Goal: Transaction & Acquisition: Purchase product/service

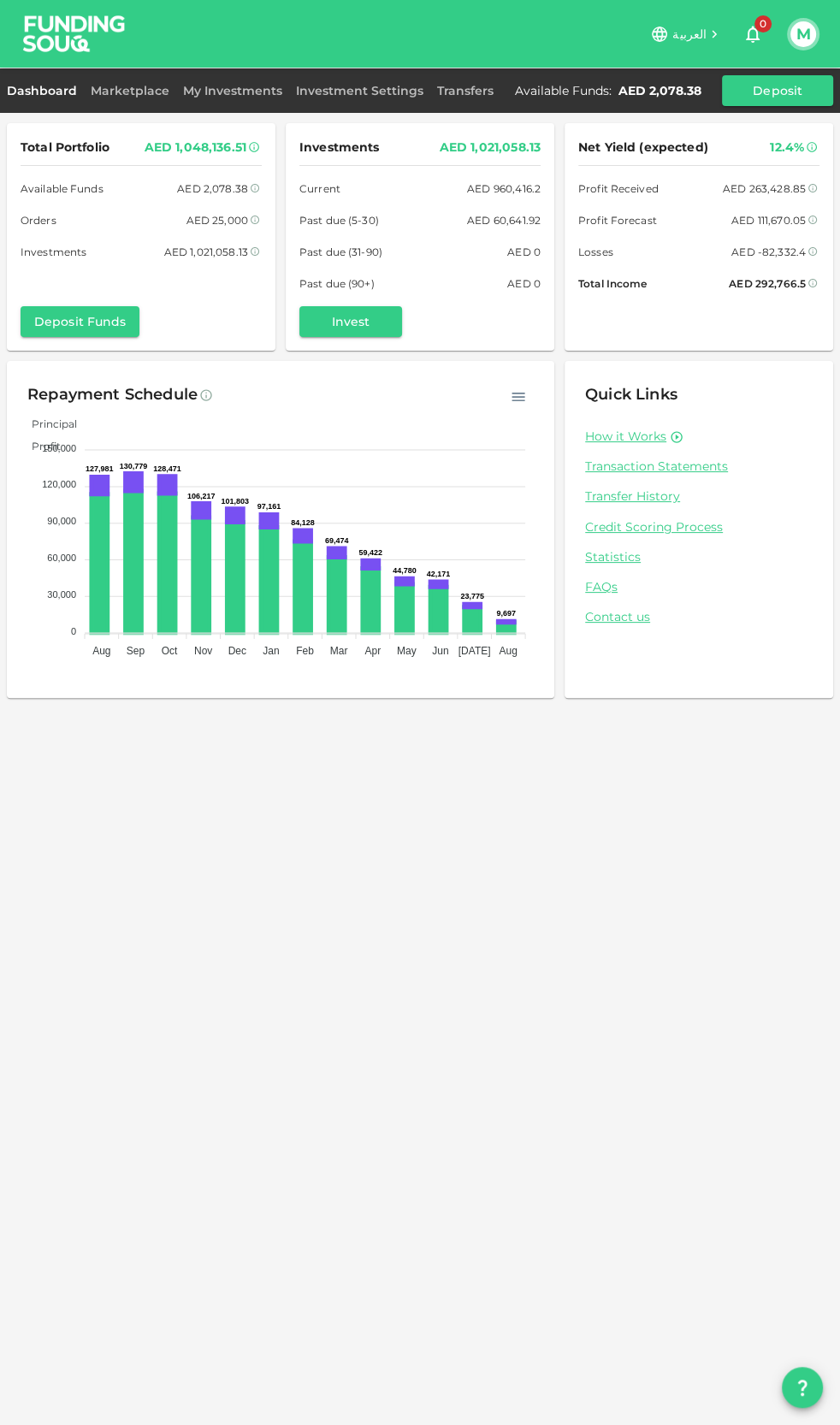
click at [368, 781] on div "Total Portfolio AED 1,048,136.51 Available Funds AED 2,078.38 Orders AED 25,000…" at bounding box center [420, 712] width 840 height 1425
click at [80, 27] on img at bounding box center [74, 34] width 128 height 68
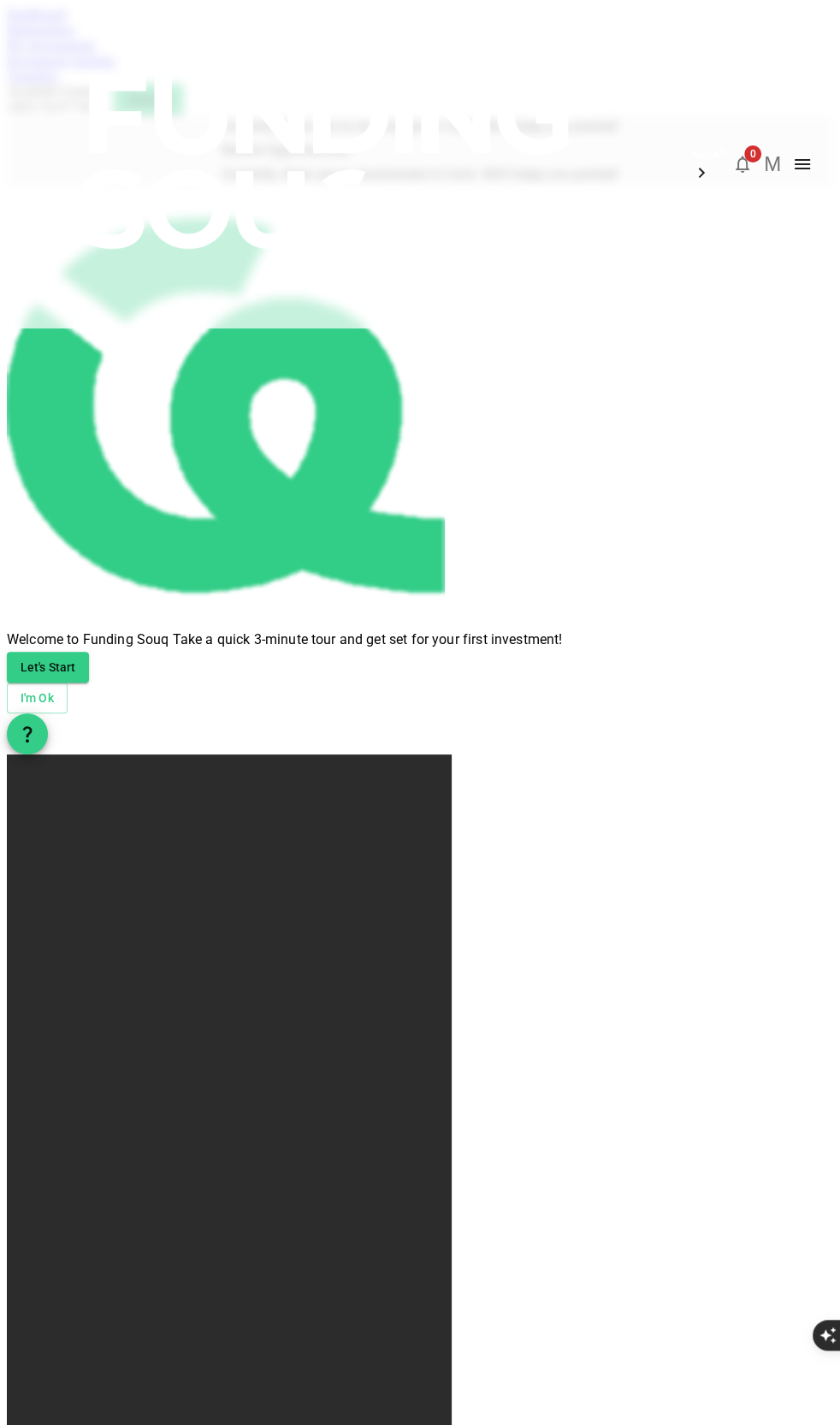
click at [54, 22] on img at bounding box center [328, 162] width 616 height 325
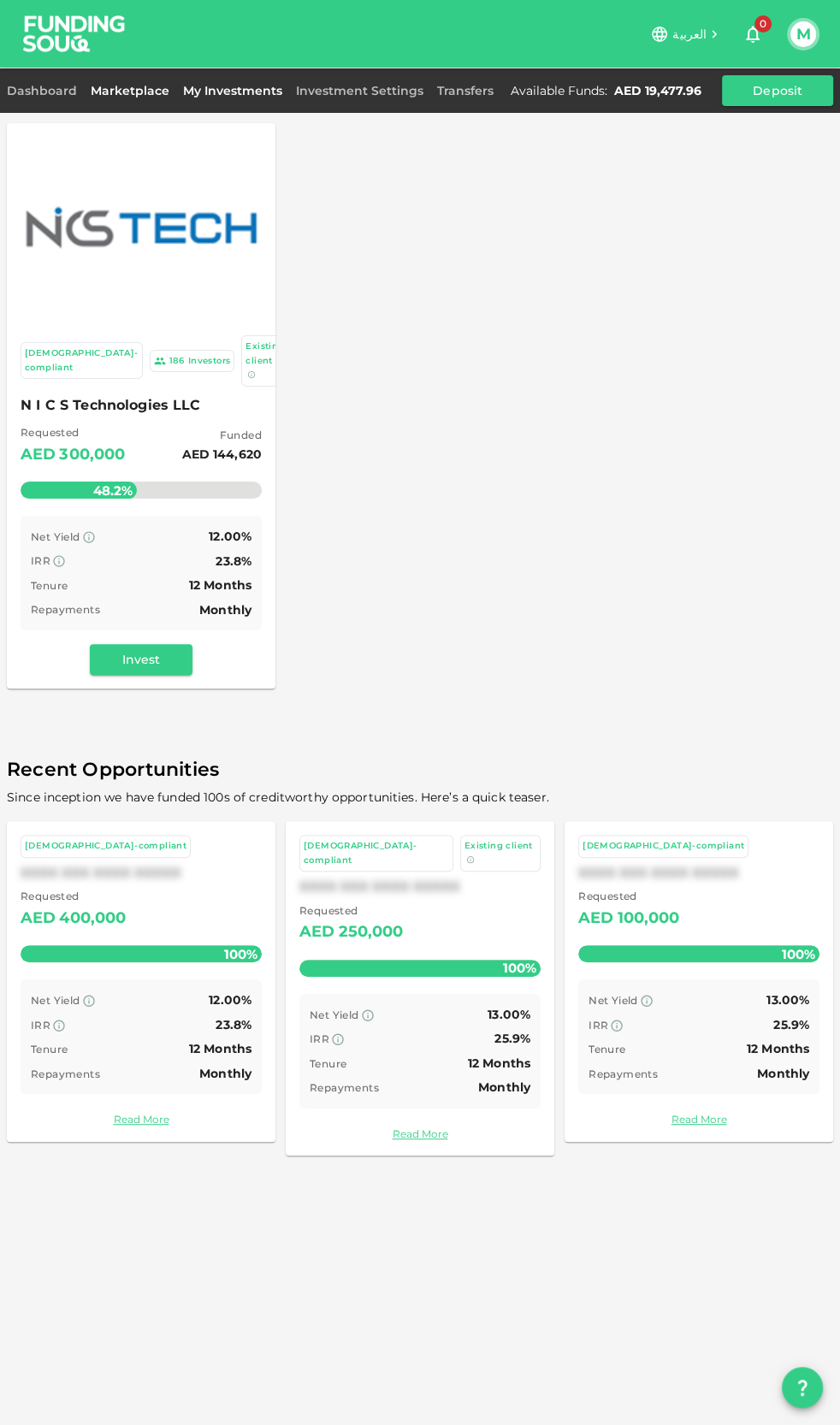
click at [195, 86] on link "My Investments" at bounding box center [233, 91] width 113 height 15
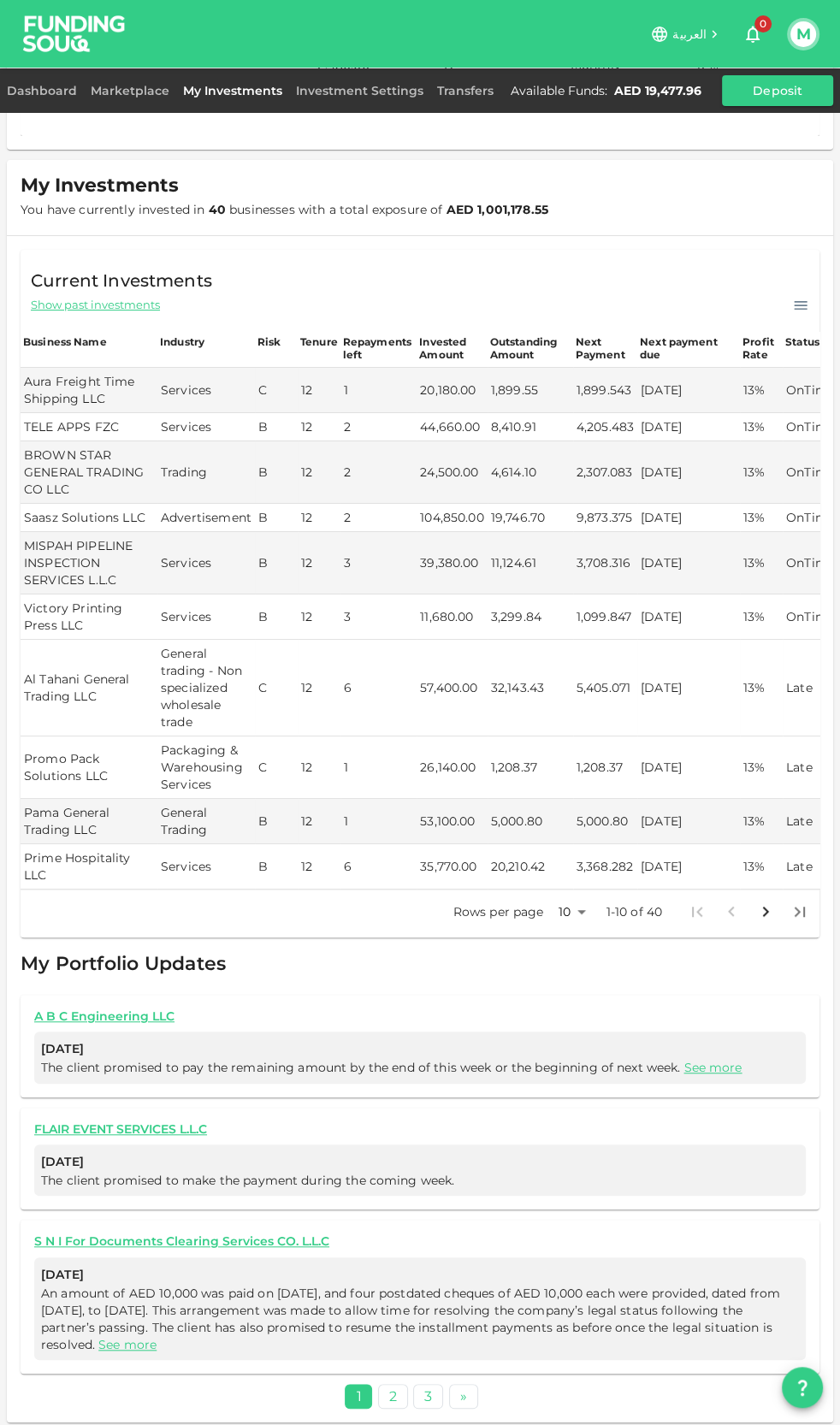
scroll to position [230, 0]
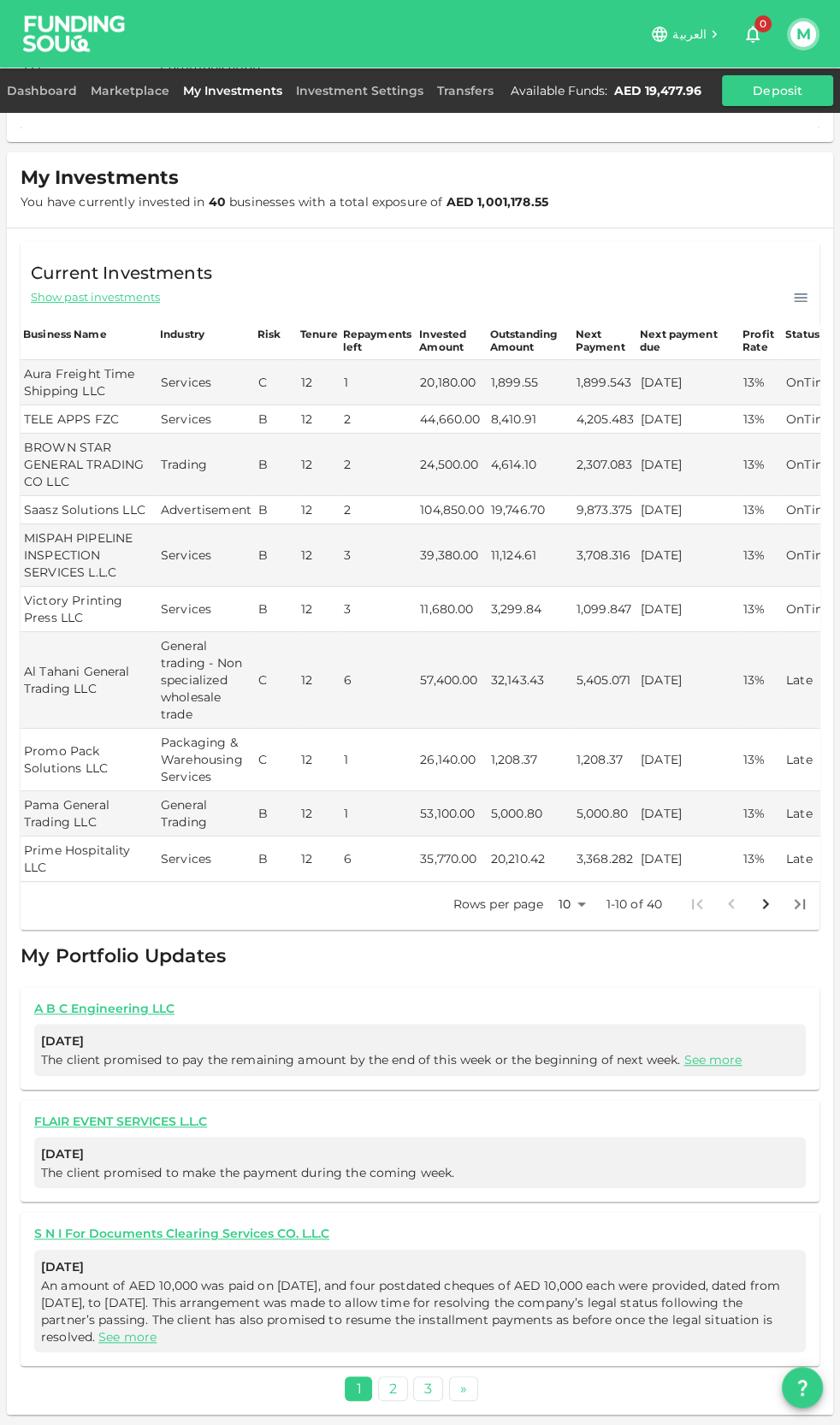
click at [551, 897] on body "العربية 0 M Dashboard Marketplace My Investments Investment Settings Transfers …" at bounding box center [420, 712] width 840 height 1425
click at [552, 1023] on li "100" at bounding box center [559, 1024] width 51 height 31
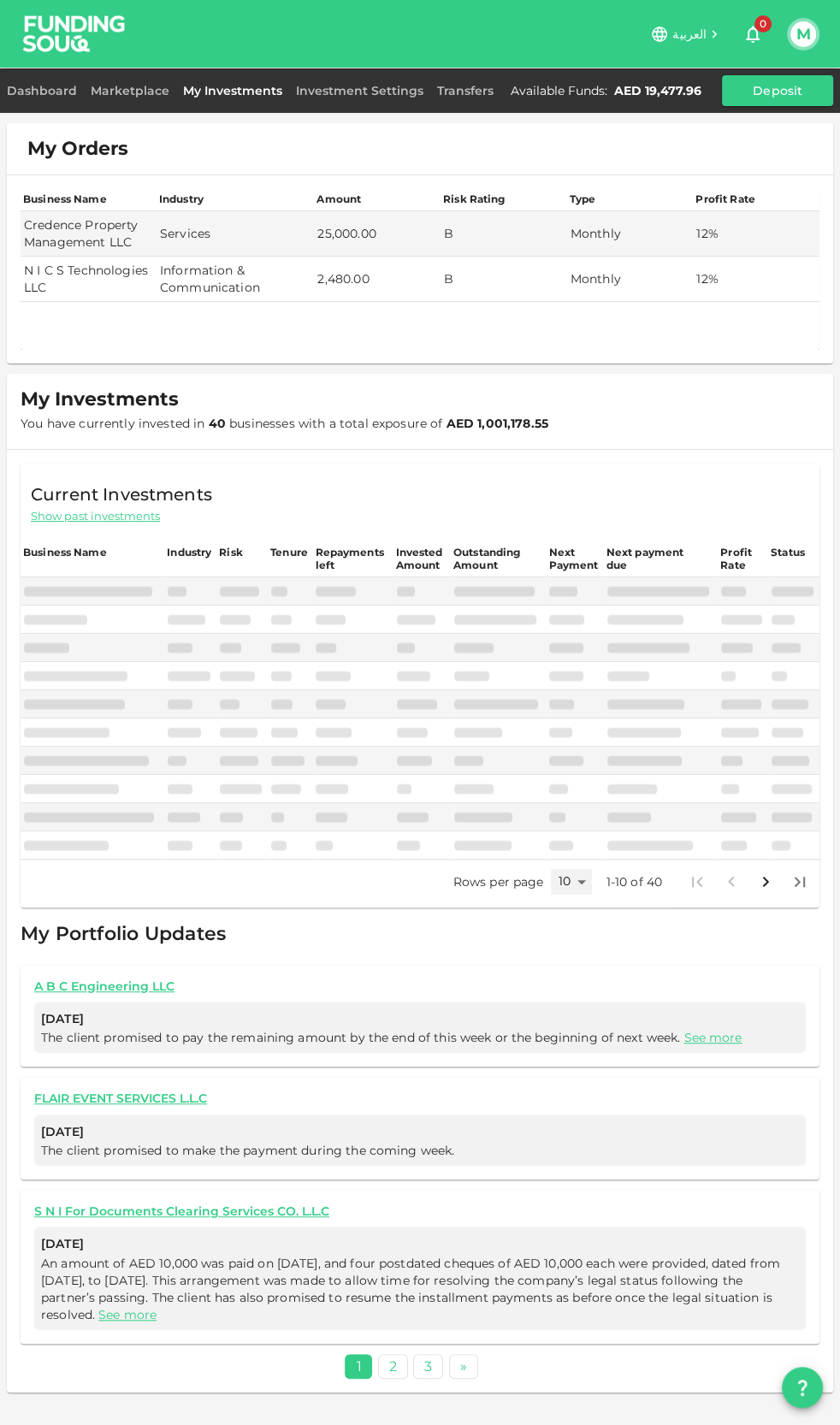
scroll to position [0, 0]
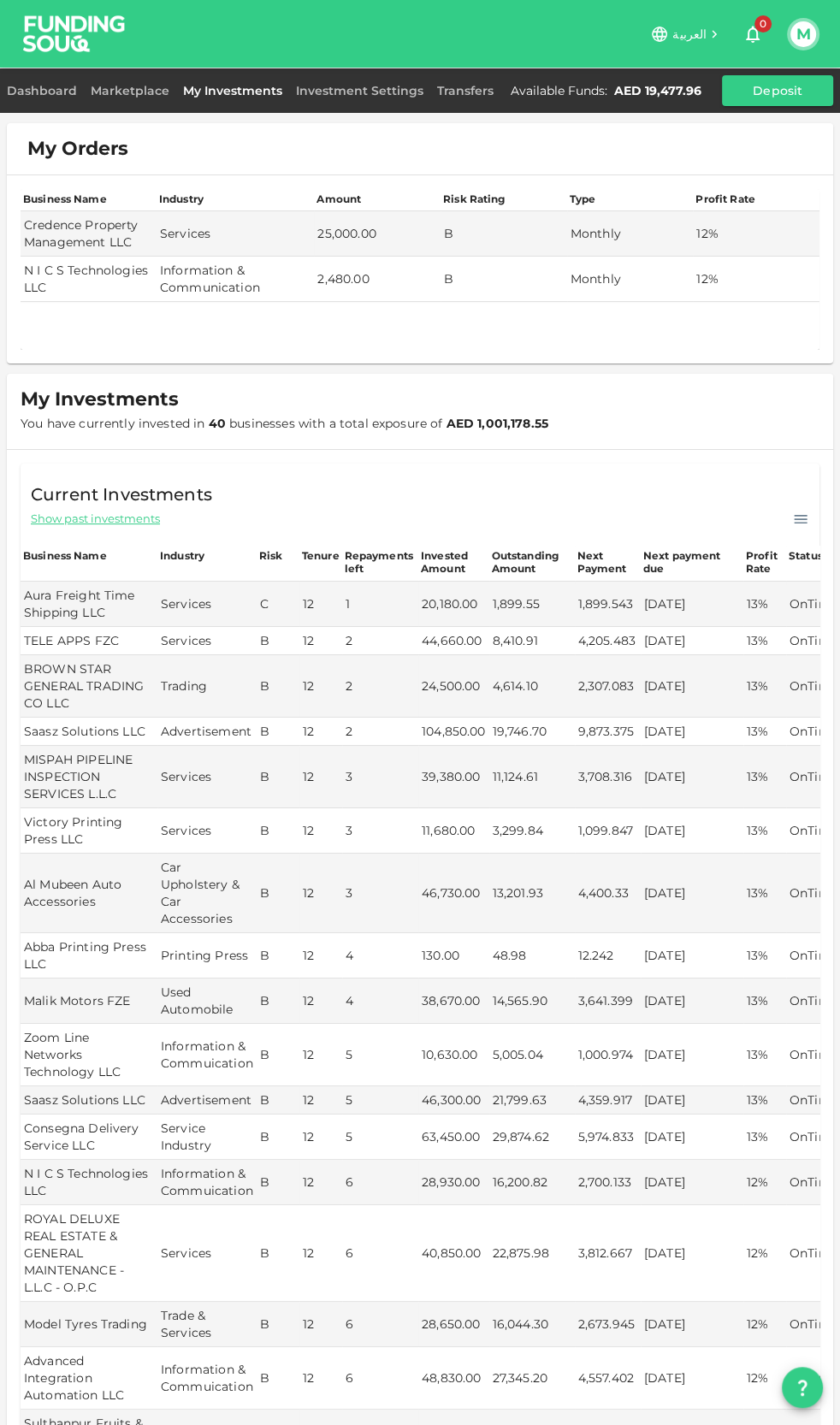
type input "100"
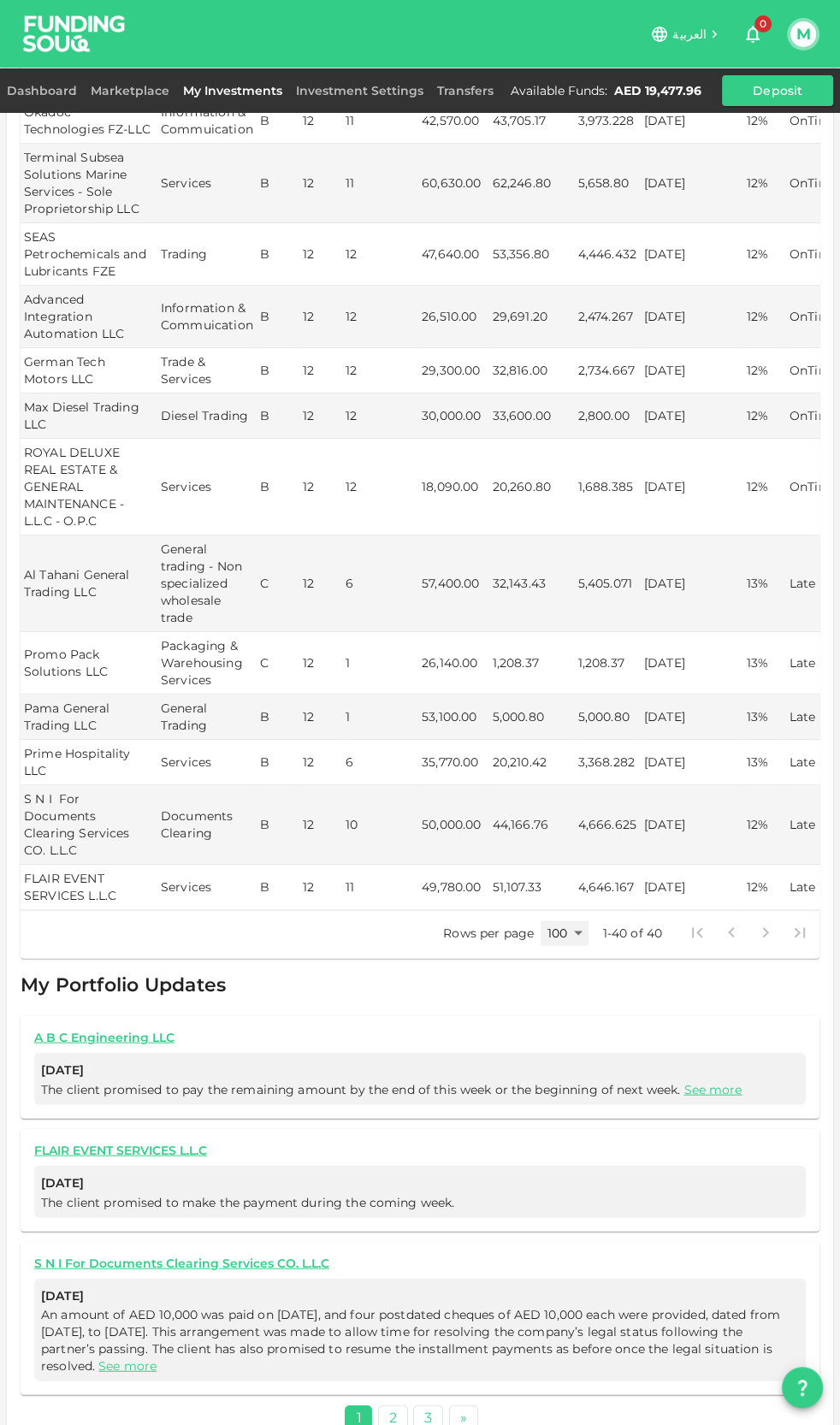
scroll to position [1378, 0]
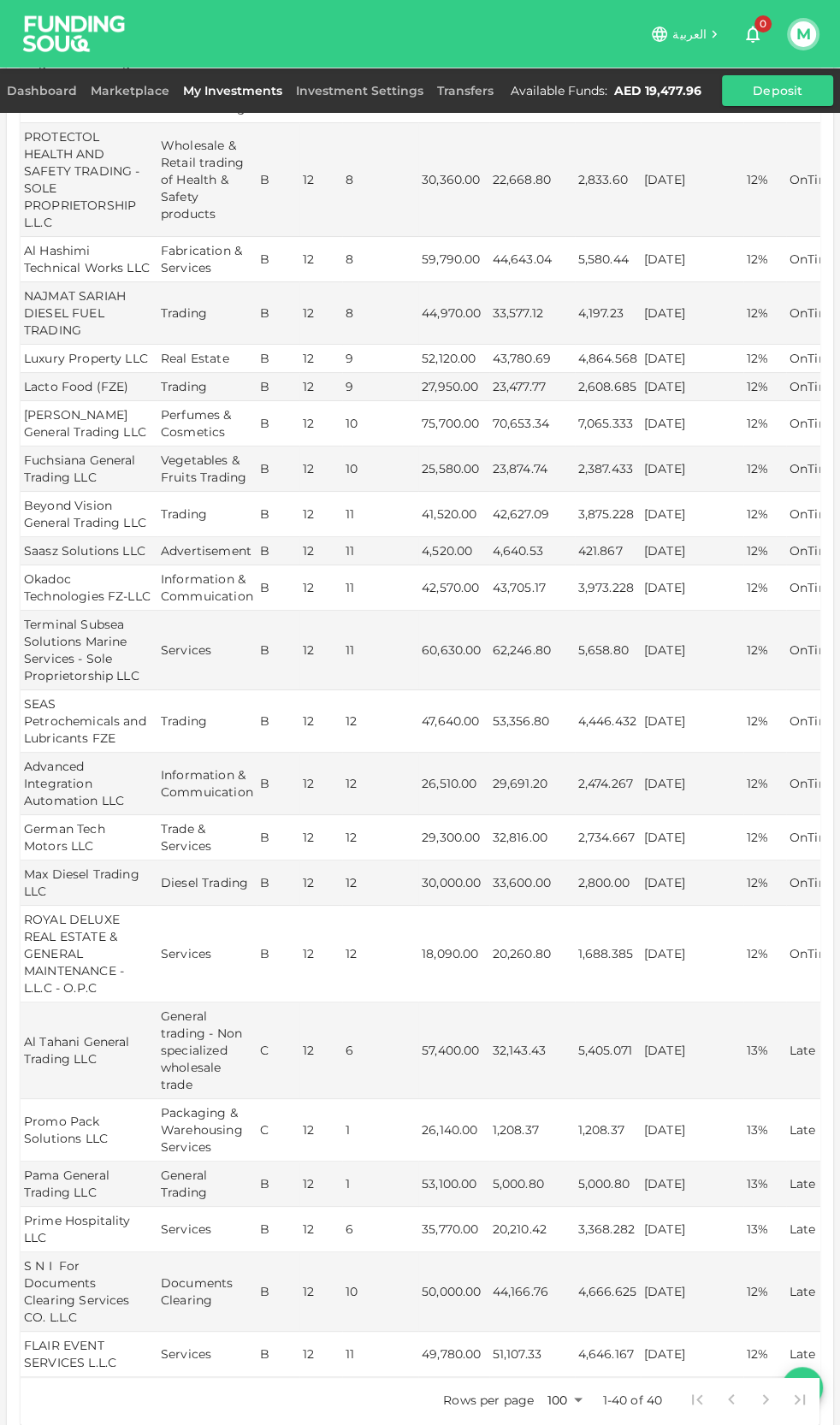
click at [145, 98] on div "Marketplace" at bounding box center [130, 91] width 92 height 21
click at [146, 91] on link "Marketplace" at bounding box center [130, 91] width 92 height 15
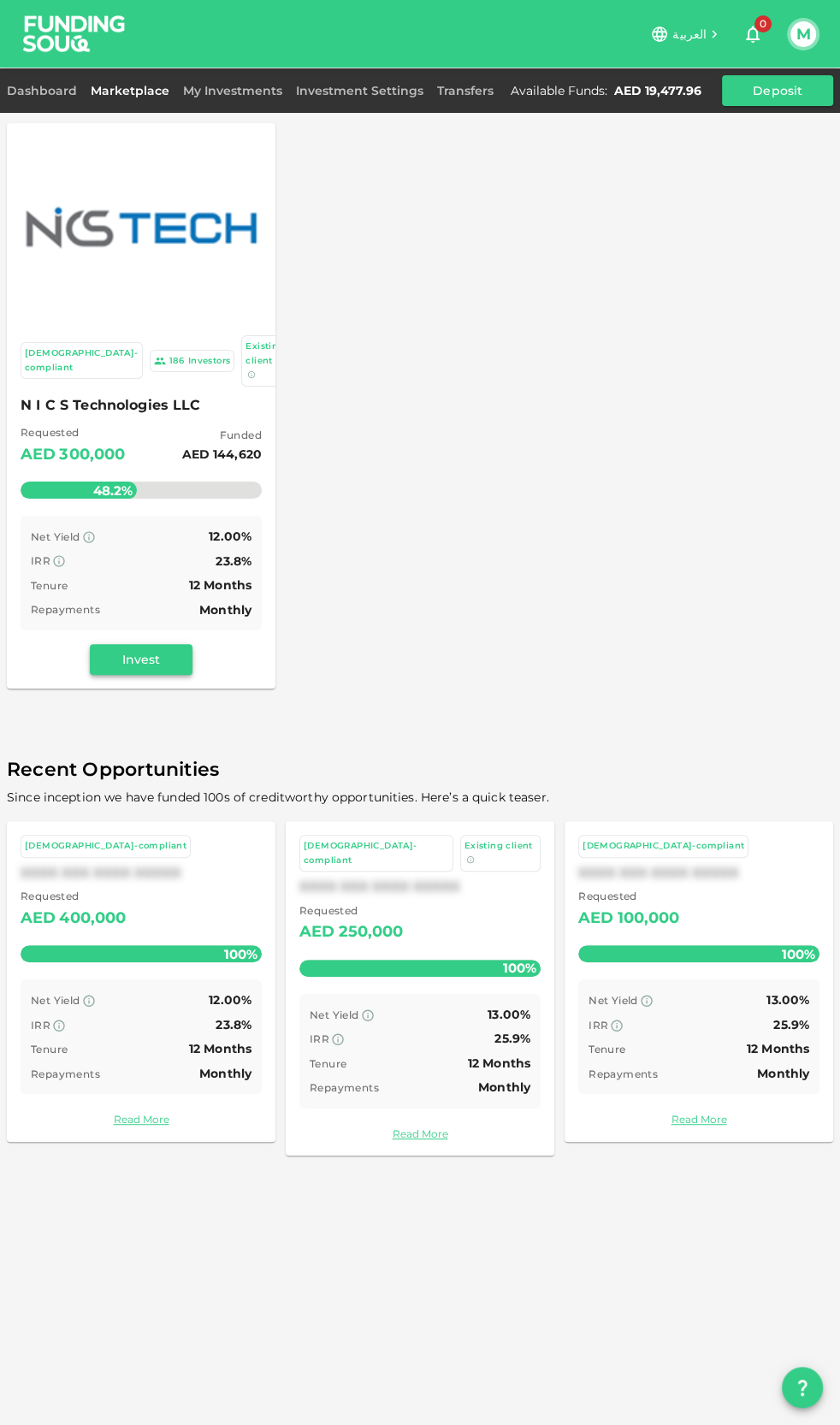
click at [135, 644] on button "Invest" at bounding box center [140, 659] width 103 height 31
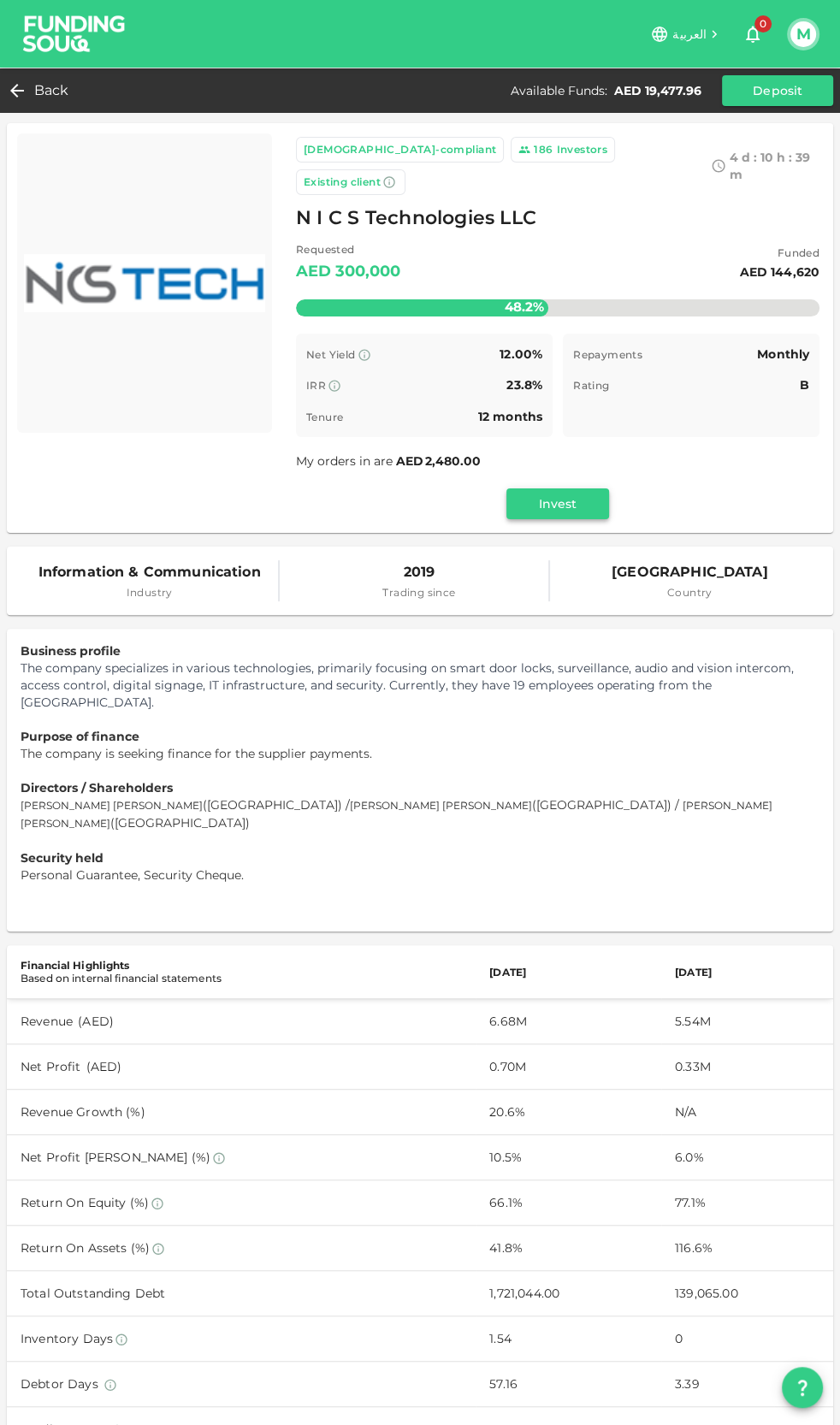
click at [519, 489] on button "Invest" at bounding box center [557, 504] width 103 height 31
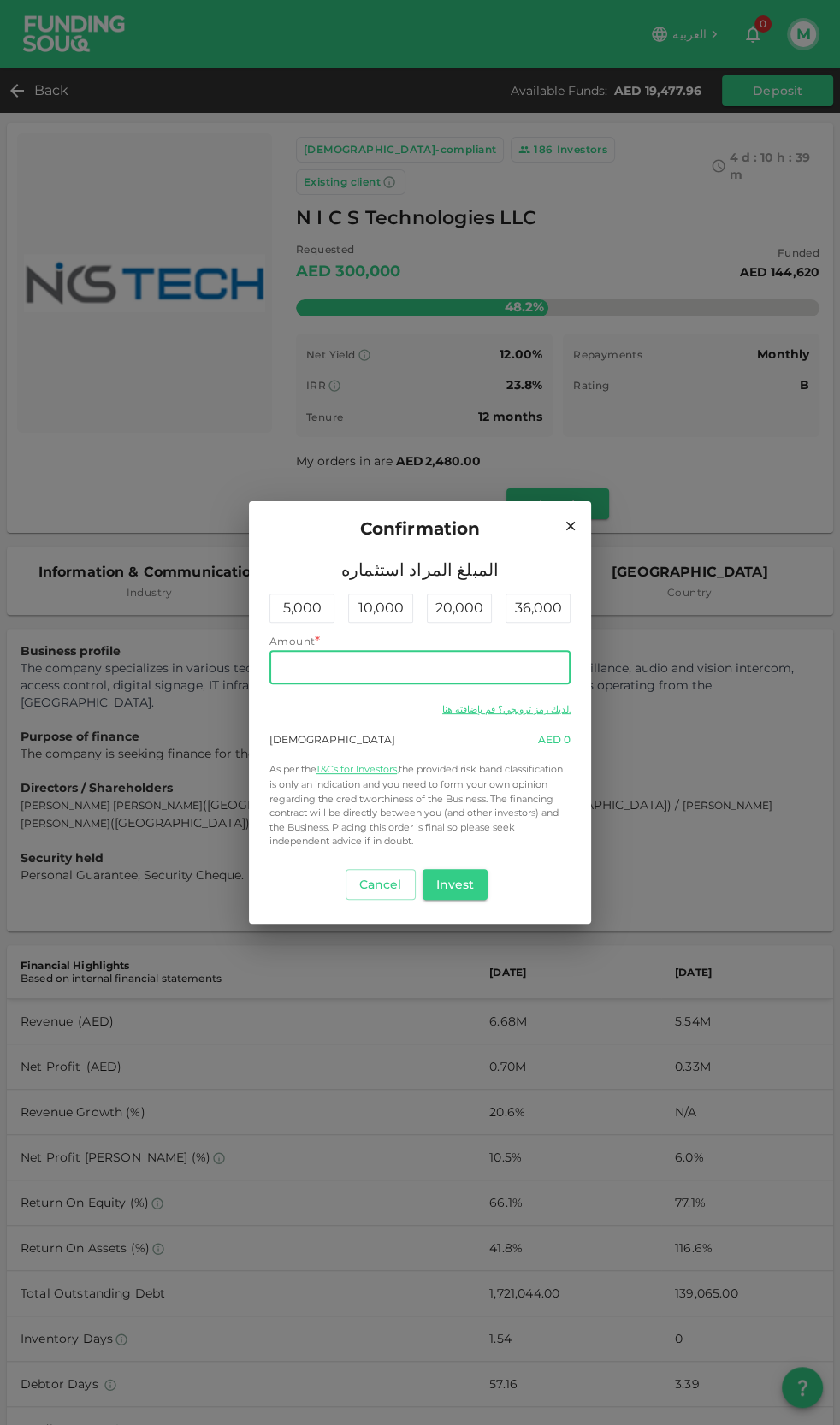
click at [346, 658] on input "Amount" at bounding box center [420, 667] width 301 height 34
type input "19,470"
click at [452, 889] on button "Invest" at bounding box center [455, 884] width 66 height 31
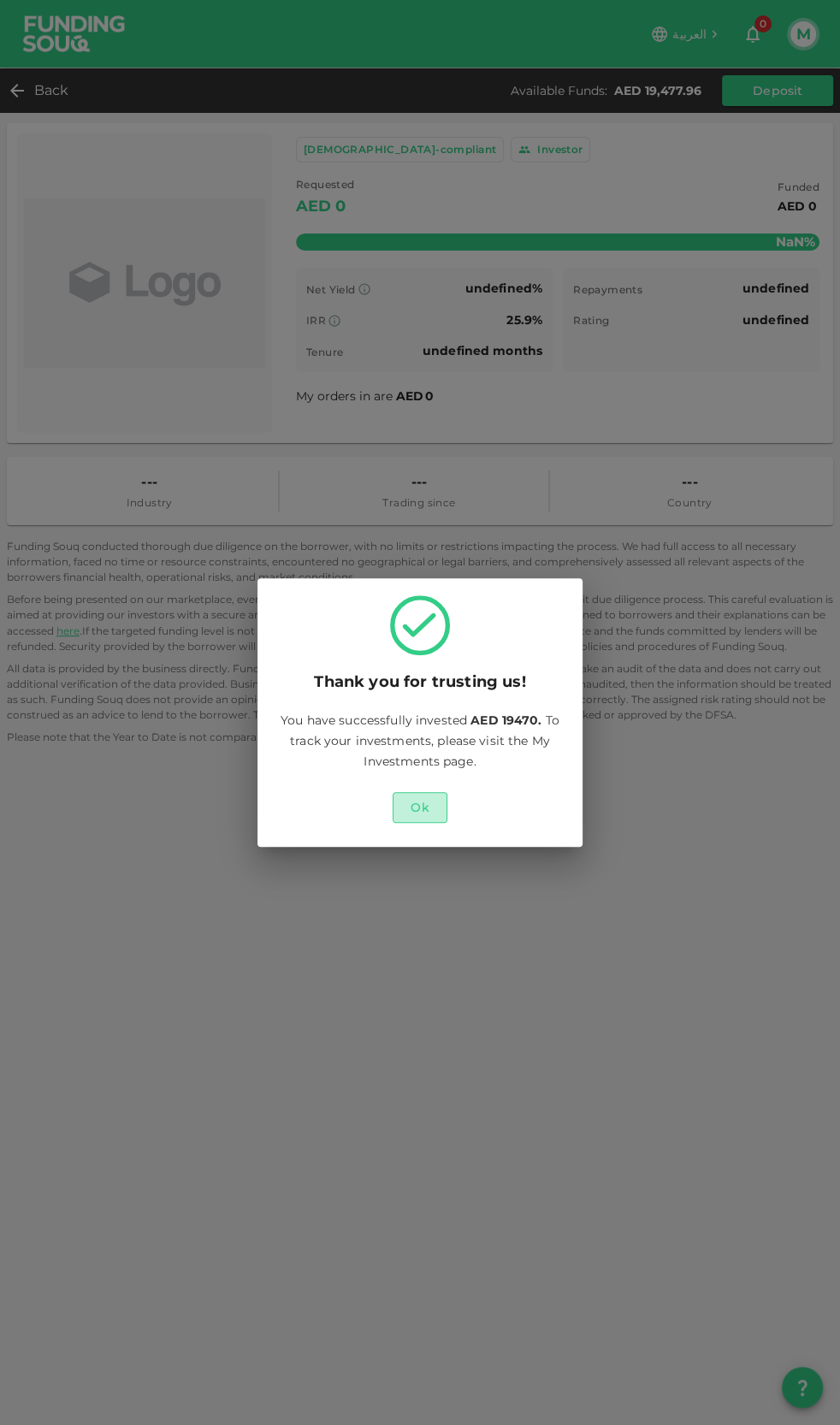
click at [435, 804] on button "Ok" at bounding box center [420, 807] width 55 height 31
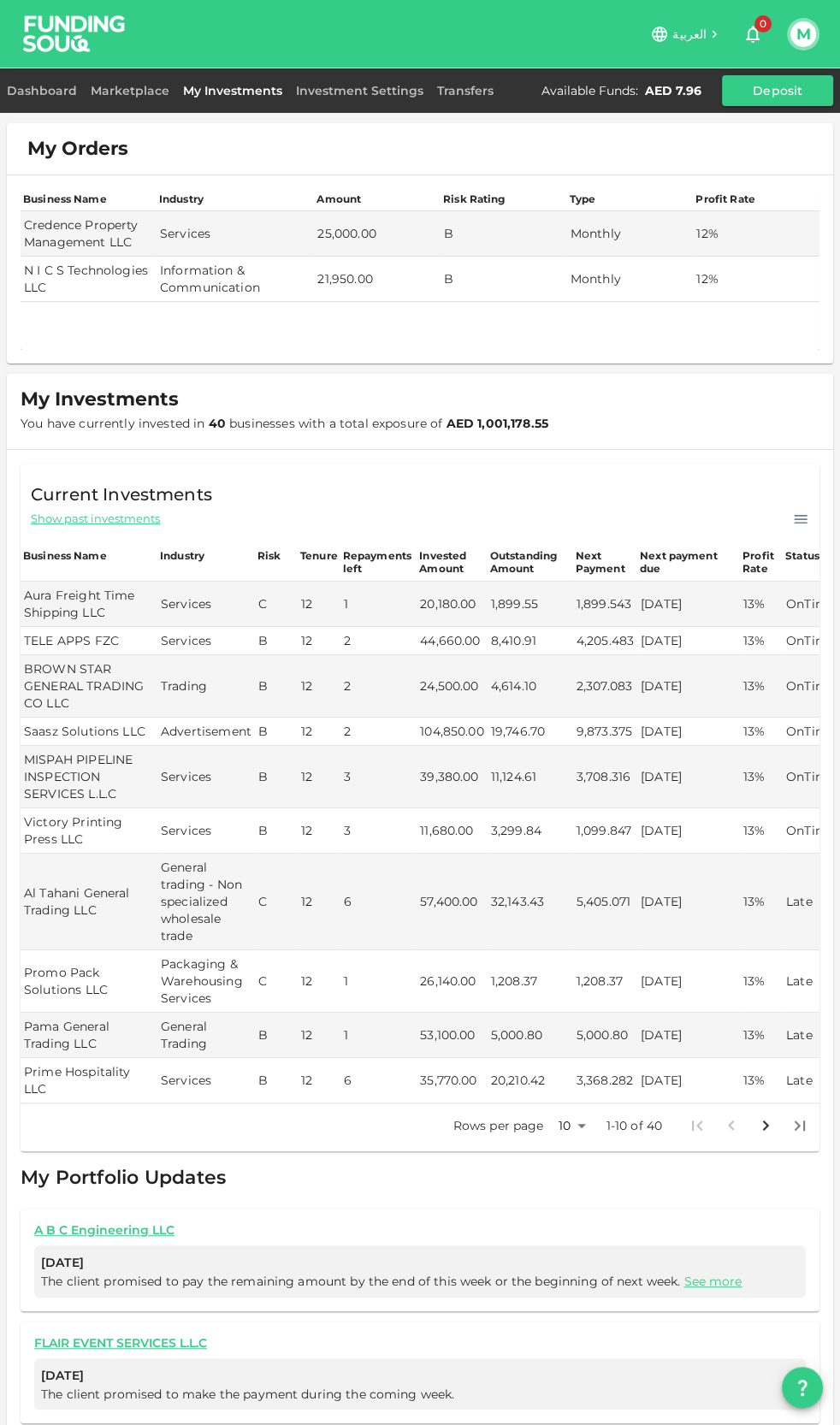
click at [52, 97] on div "Dashboard" at bounding box center [45, 91] width 77 height 21
click at [51, 93] on link "Dashboard" at bounding box center [45, 91] width 77 height 15
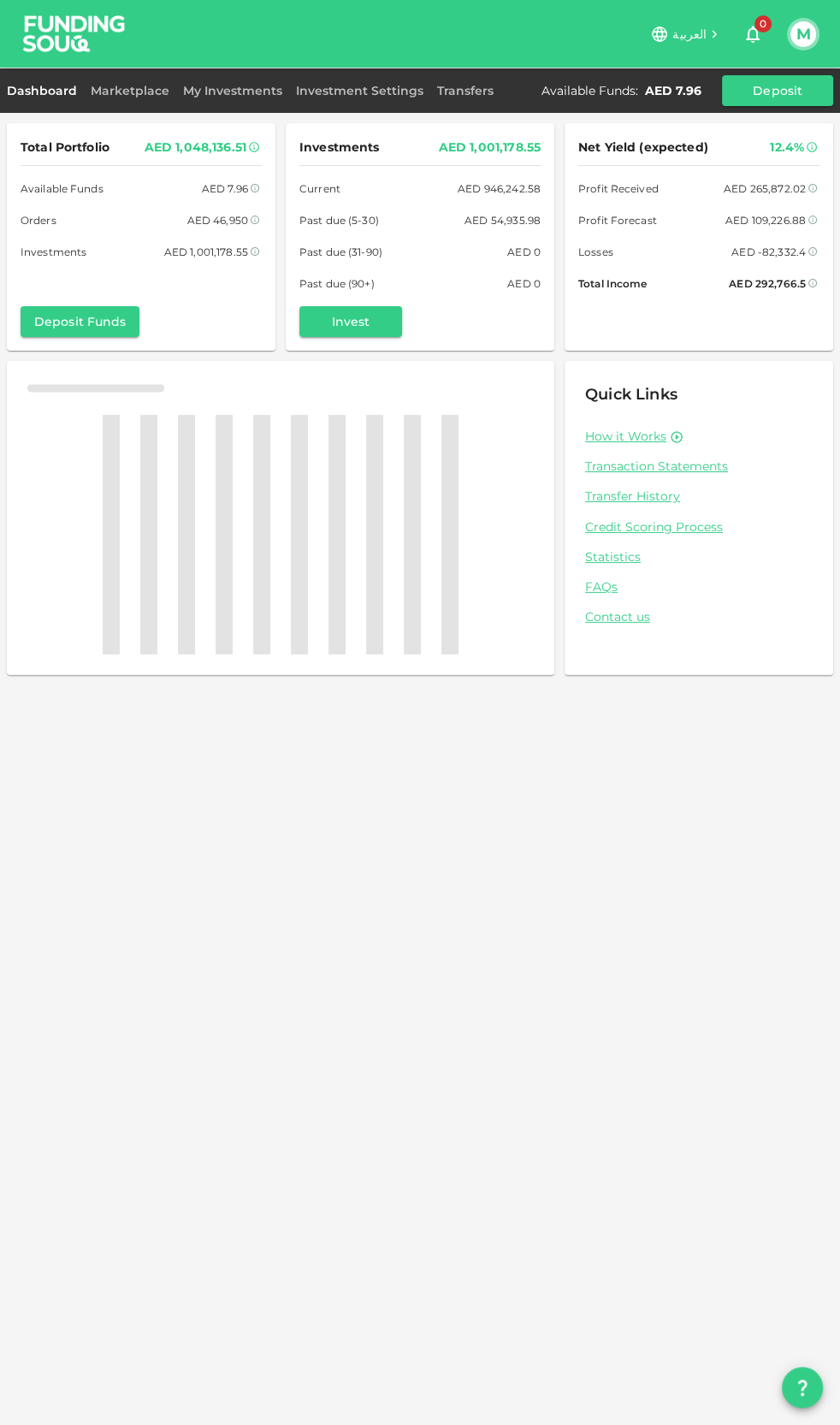
click at [644, 471] on link "Transaction Statements" at bounding box center [698, 466] width 227 height 16
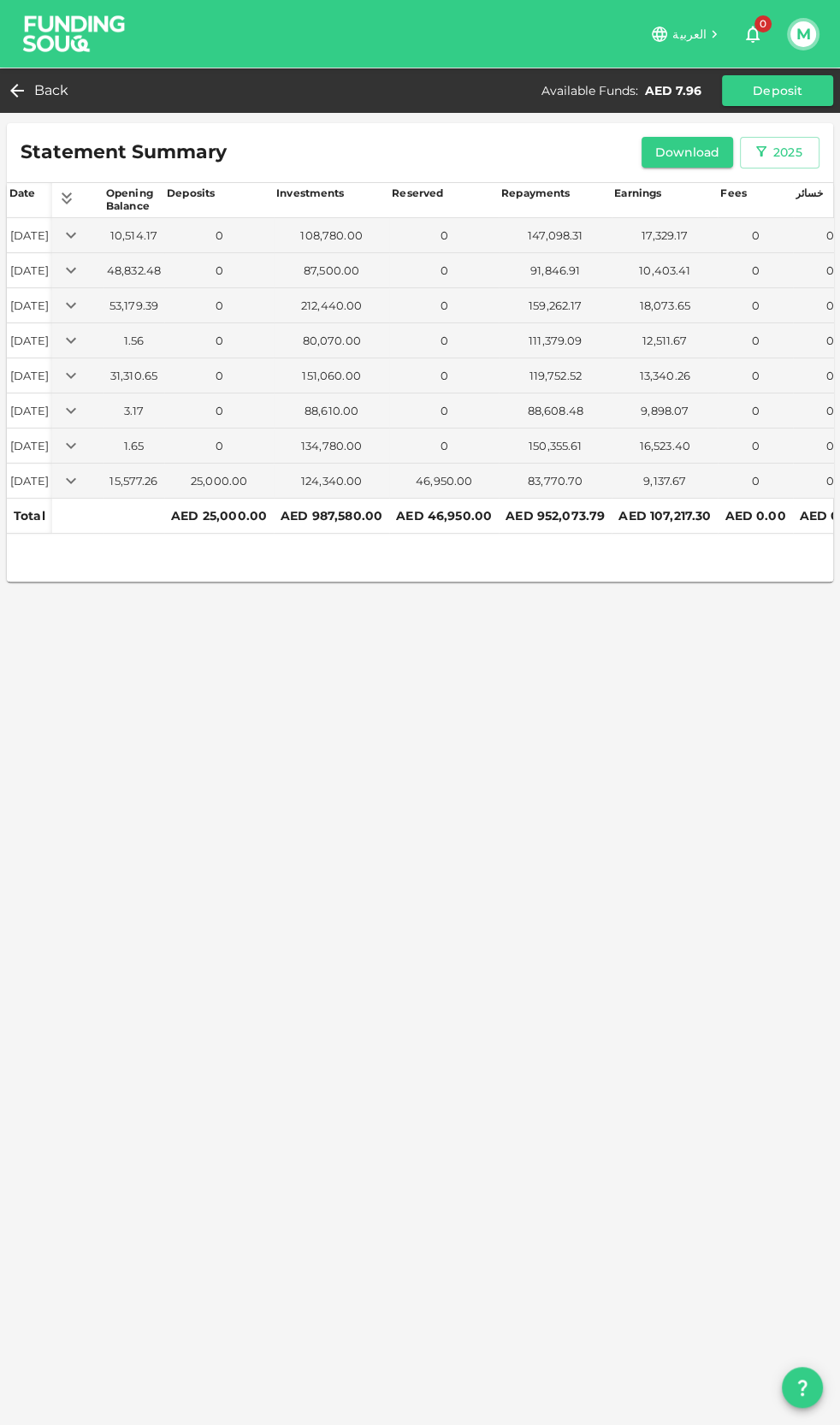
drag, startPoint x: 104, startPoint y: 483, endPoint x: 134, endPoint y: 586, distance: 107.3
click at [81, 483] on icon "Expand" at bounding box center [71, 481] width 21 height 21
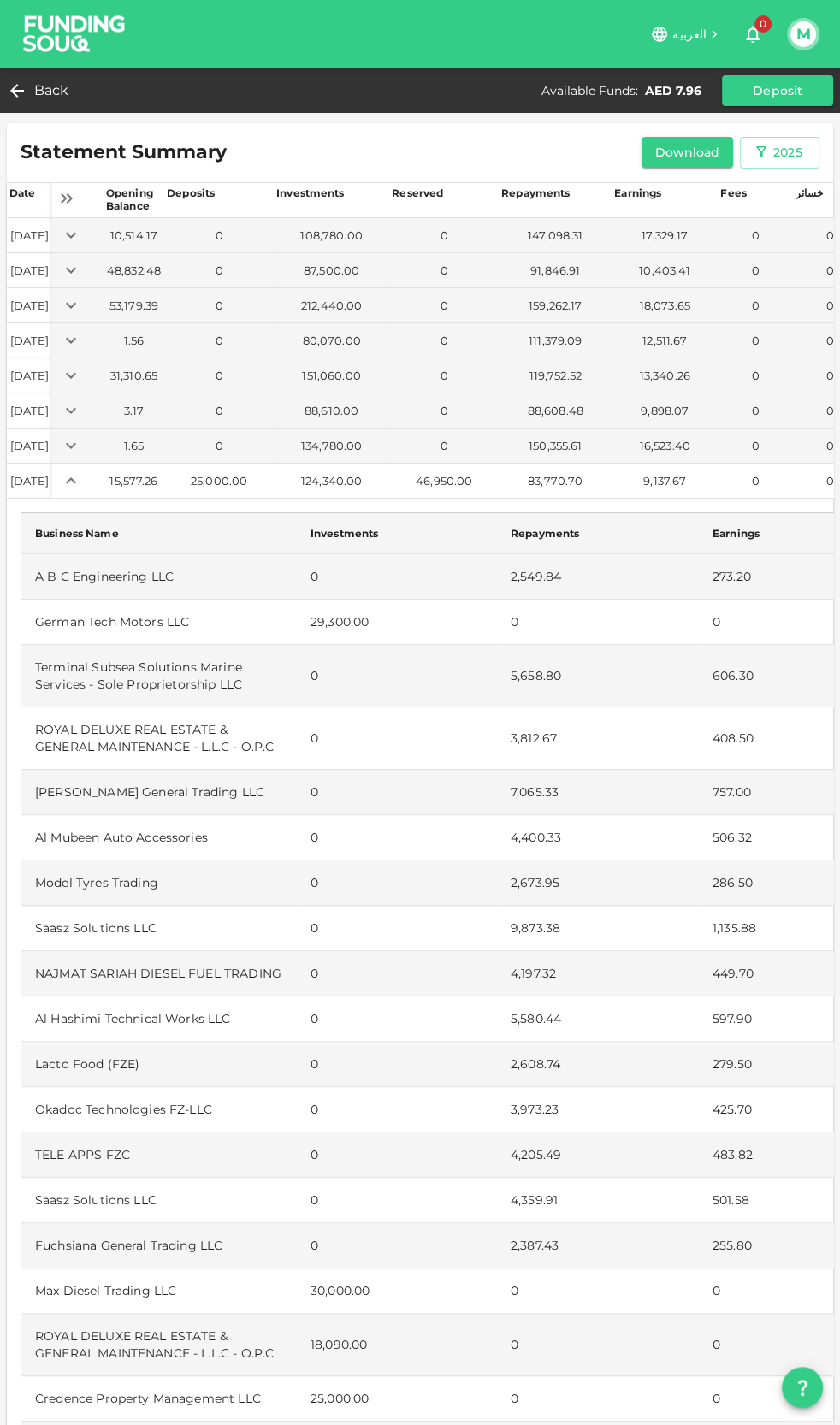
click at [81, 482] on icon "Expand" at bounding box center [71, 481] width 21 height 21
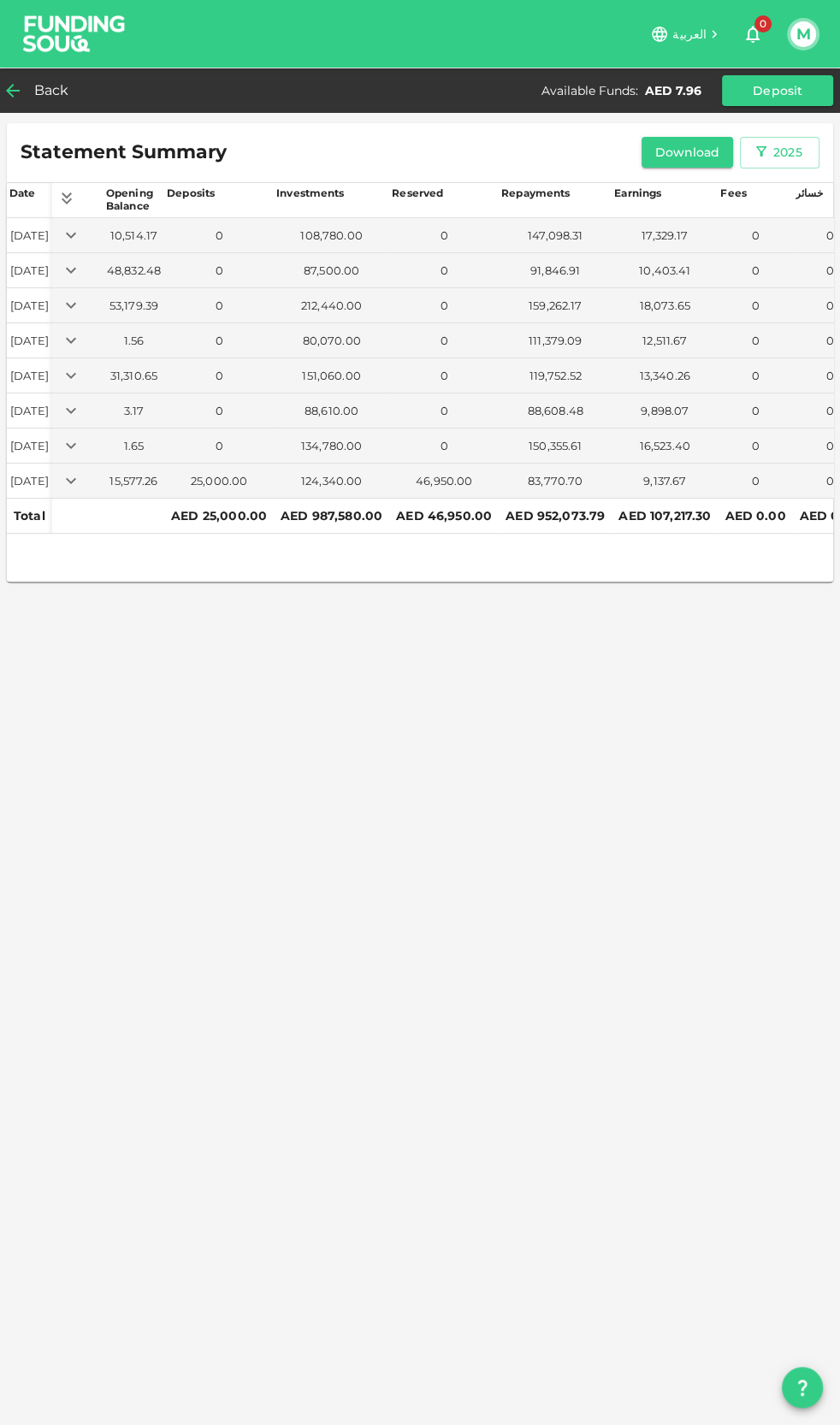
click at [50, 78] on span "Back" at bounding box center [51, 90] width 35 height 24
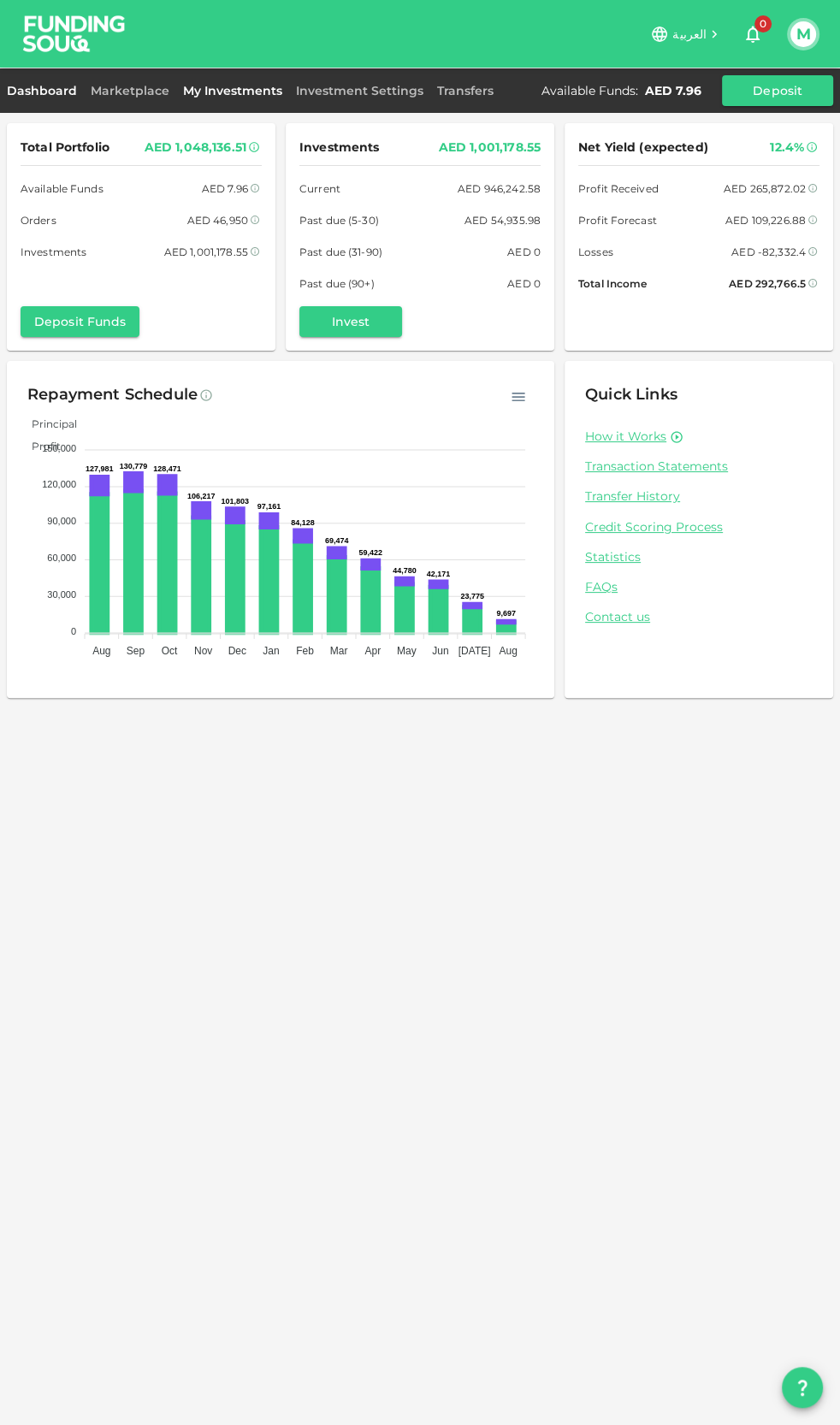
click at [232, 88] on link "My Investments" at bounding box center [233, 91] width 113 height 15
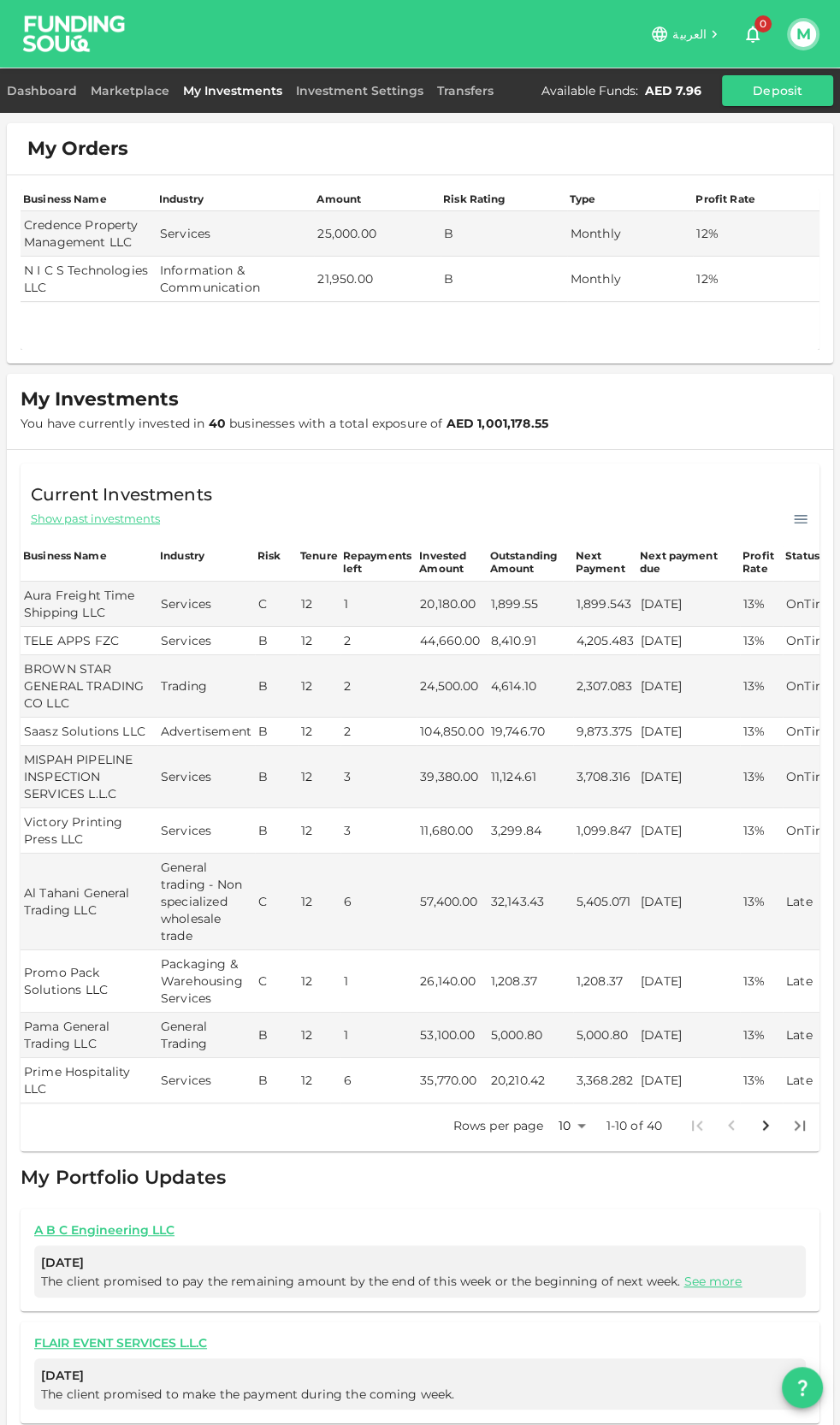
click at [101, 272] on td "N I C S Technologies LLC" at bounding box center [89, 279] width 136 height 45
